Goal: Task Accomplishment & Management: Manage account settings

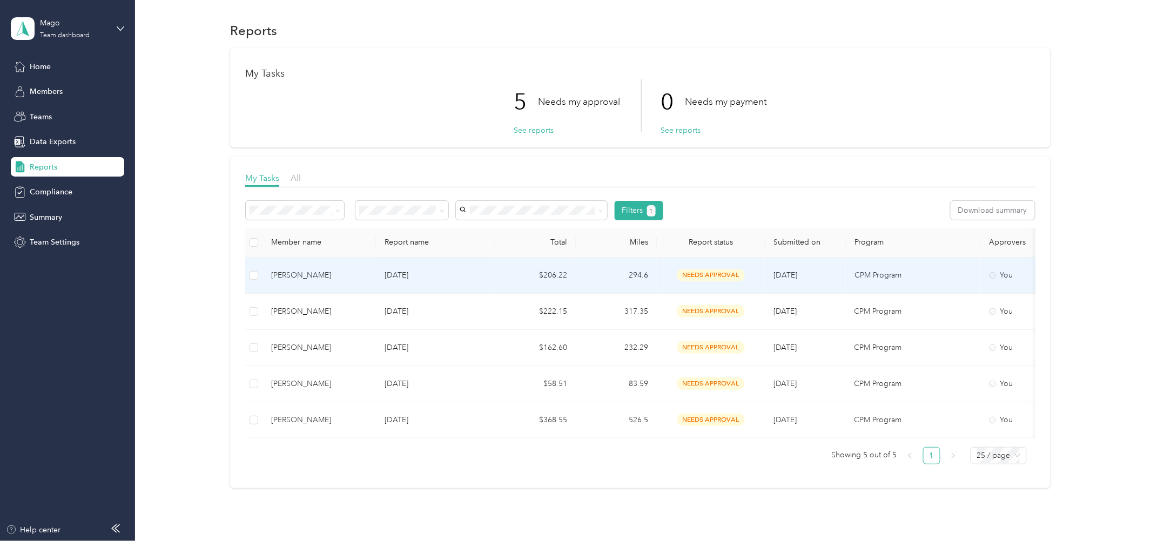
click at [295, 275] on div "[PERSON_NAME]" at bounding box center [319, 276] width 96 height 12
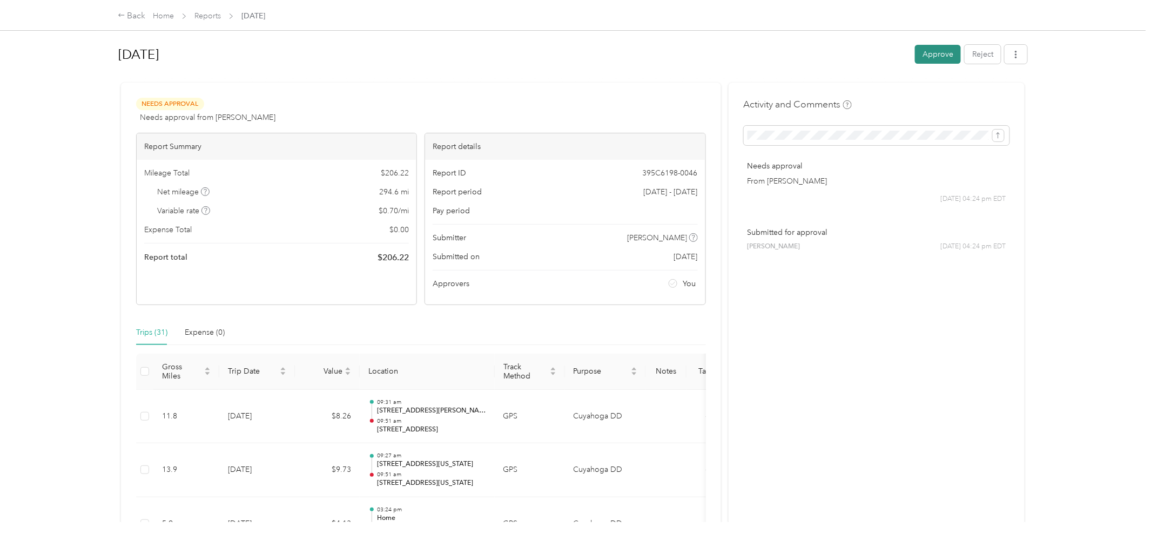
click at [940, 54] on button "Approve" at bounding box center [938, 54] width 46 height 19
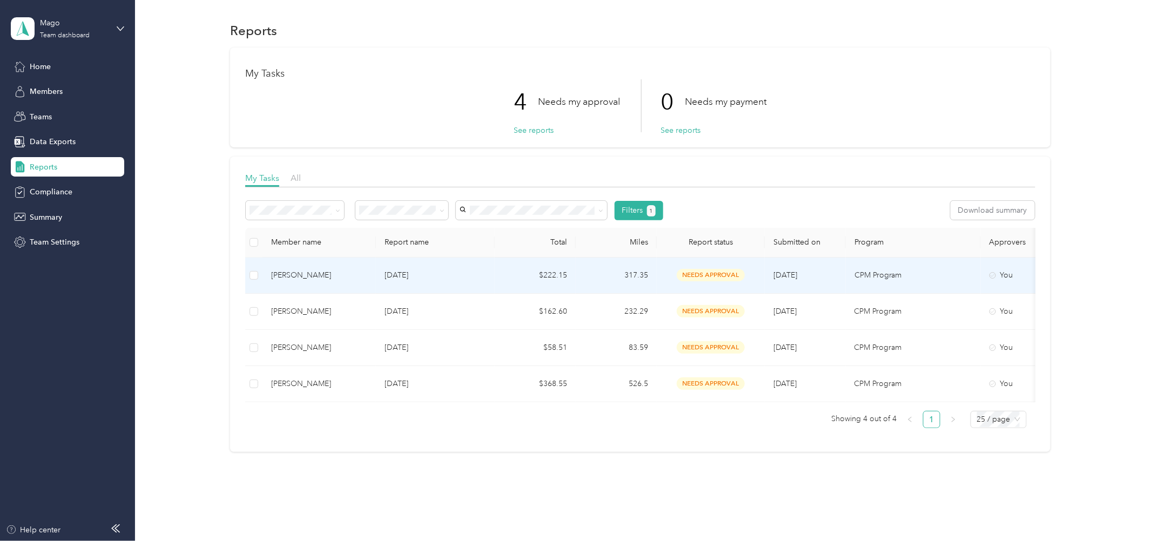
click at [305, 271] on div "[PERSON_NAME]" at bounding box center [319, 276] width 96 height 12
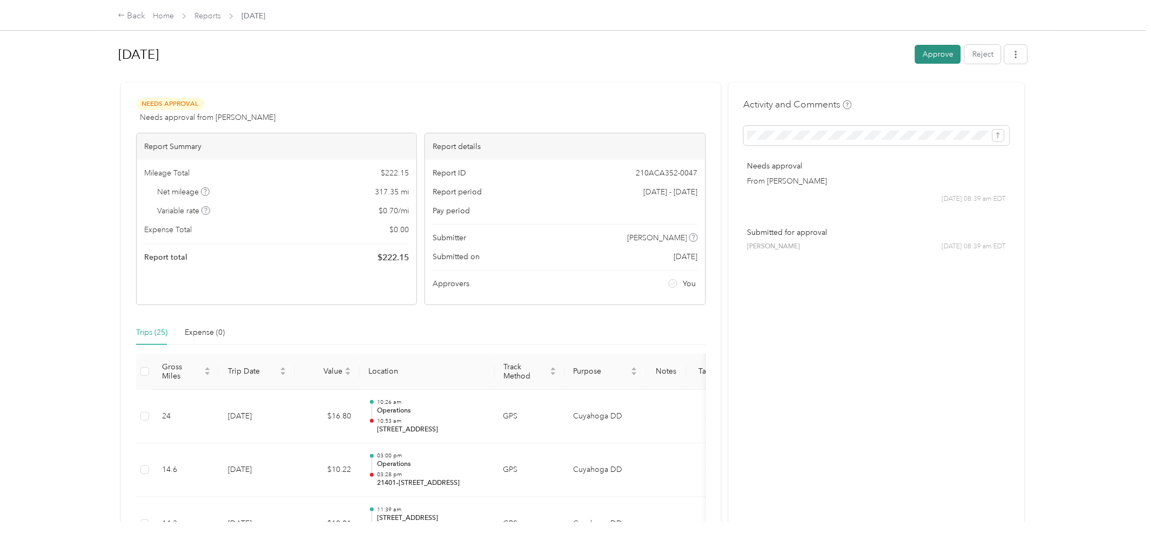
click at [922, 53] on button "Approve" at bounding box center [938, 54] width 46 height 19
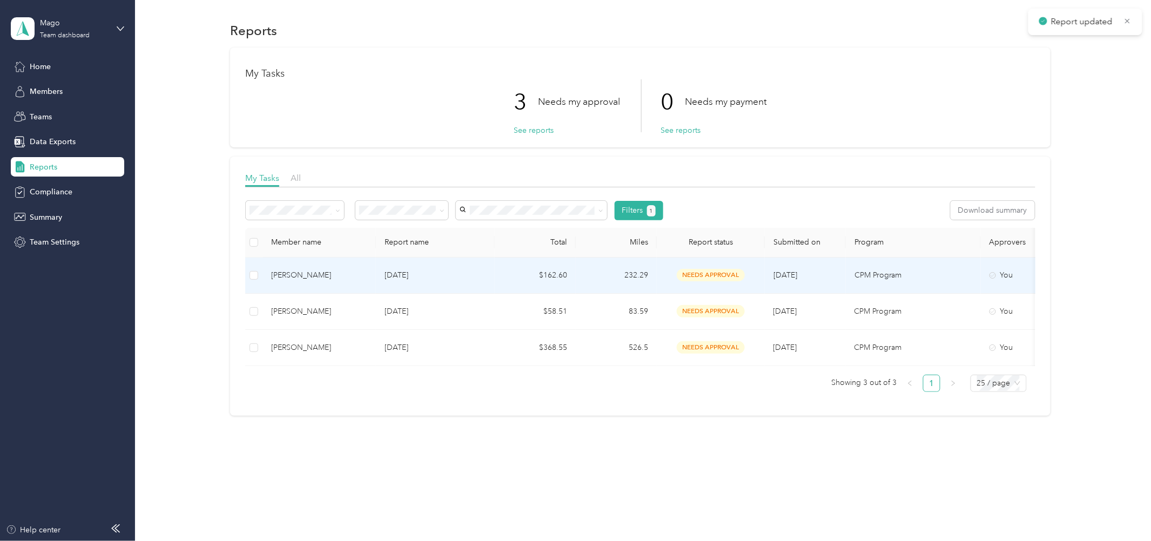
click at [306, 270] on div "[PERSON_NAME]" at bounding box center [319, 276] width 96 height 12
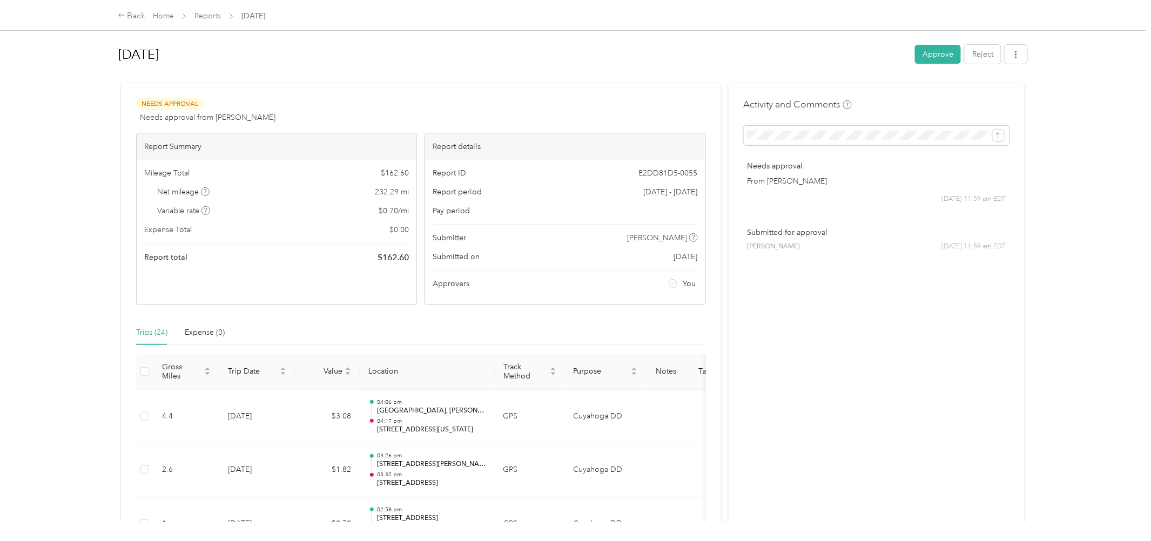
click at [943, 52] on button "Approve" at bounding box center [938, 54] width 46 height 19
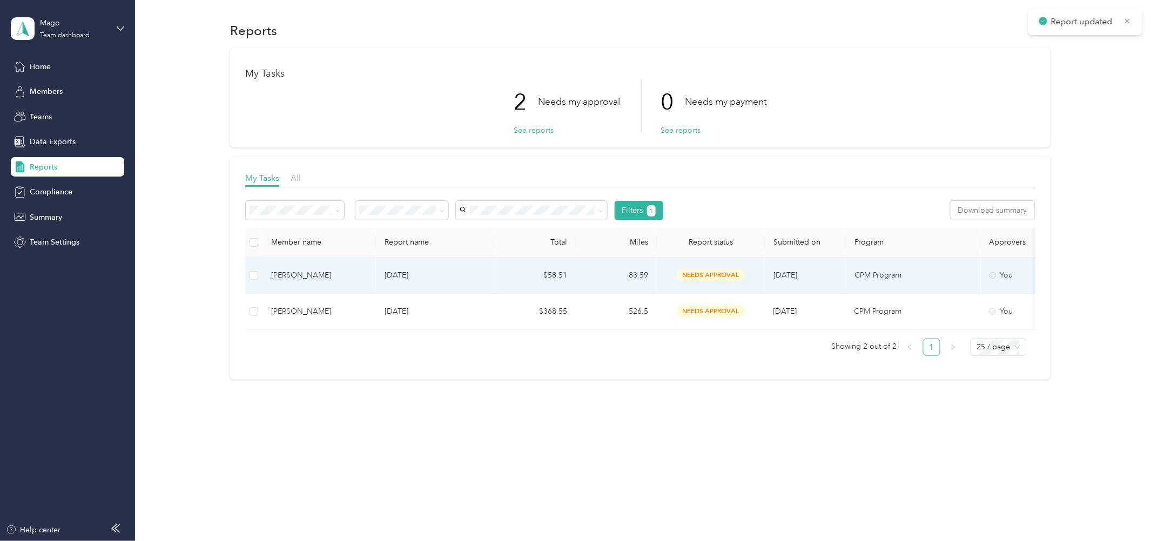
click at [315, 278] on div "[PERSON_NAME]" at bounding box center [319, 276] width 96 height 12
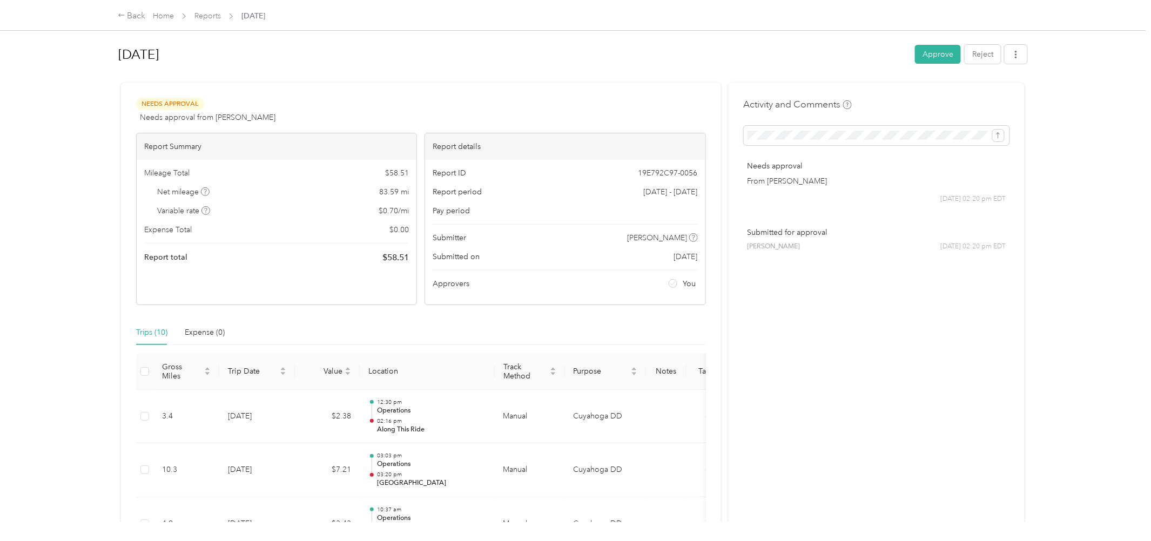
drag, startPoint x: 932, startPoint y: 62, endPoint x: 925, endPoint y: 59, distance: 8.0
click at [932, 60] on button "Approve" at bounding box center [938, 54] width 46 height 19
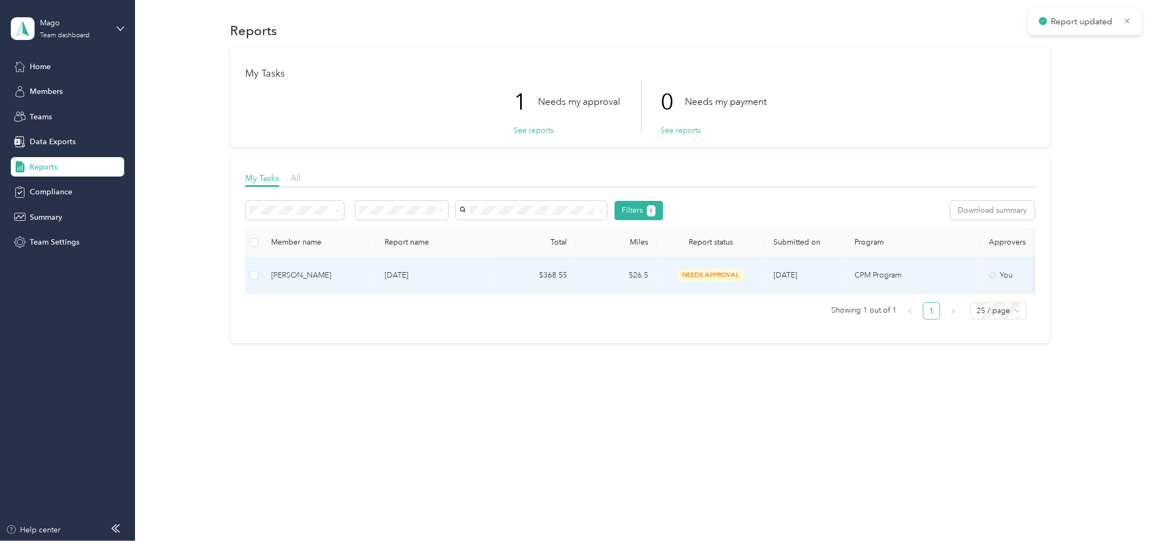
click at [299, 277] on div "[PERSON_NAME]" at bounding box center [319, 276] width 96 height 12
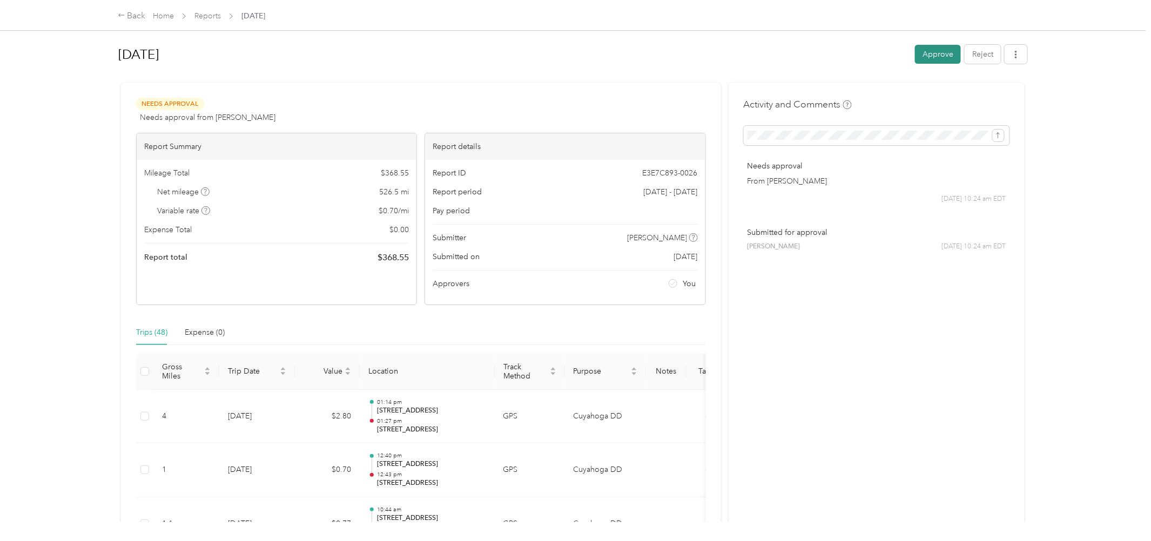
click at [928, 52] on button "Approve" at bounding box center [938, 54] width 46 height 19
